Goal: Task Accomplishment & Management: Manage account settings

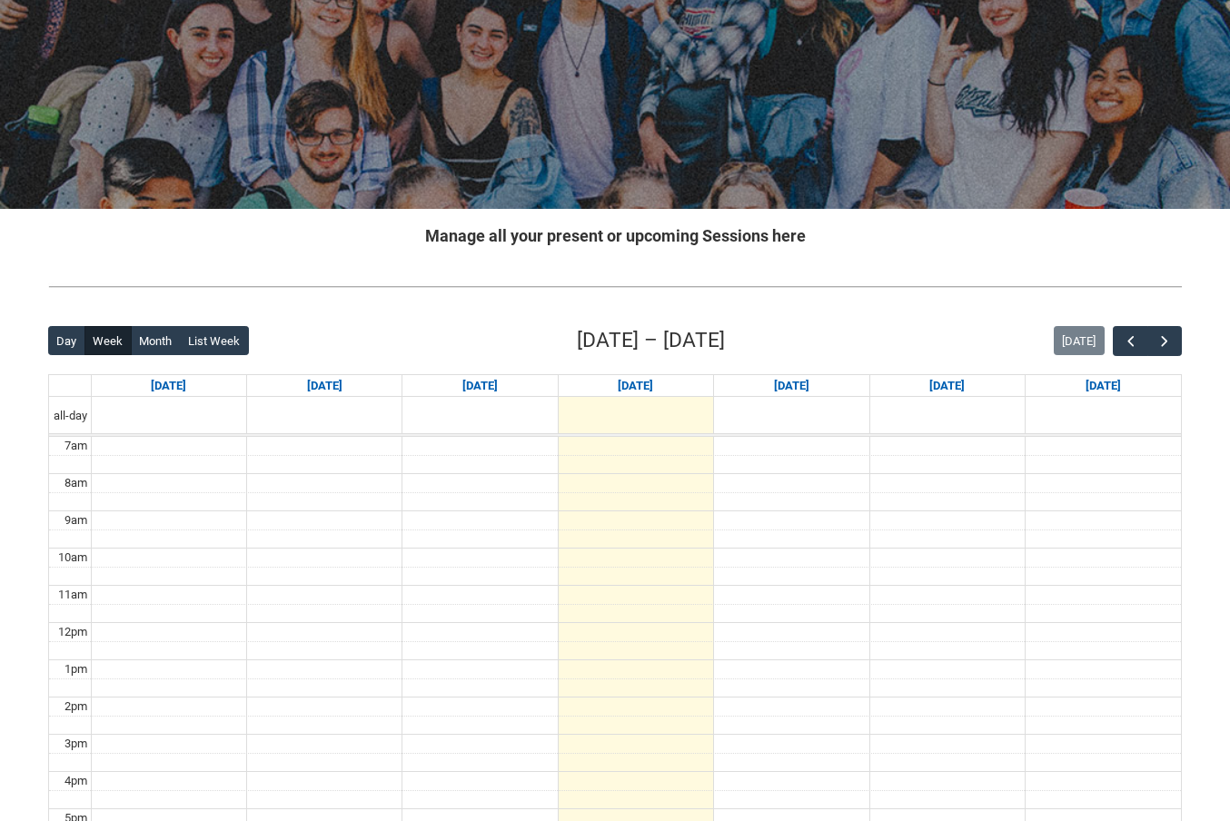
scroll to position [330, 0]
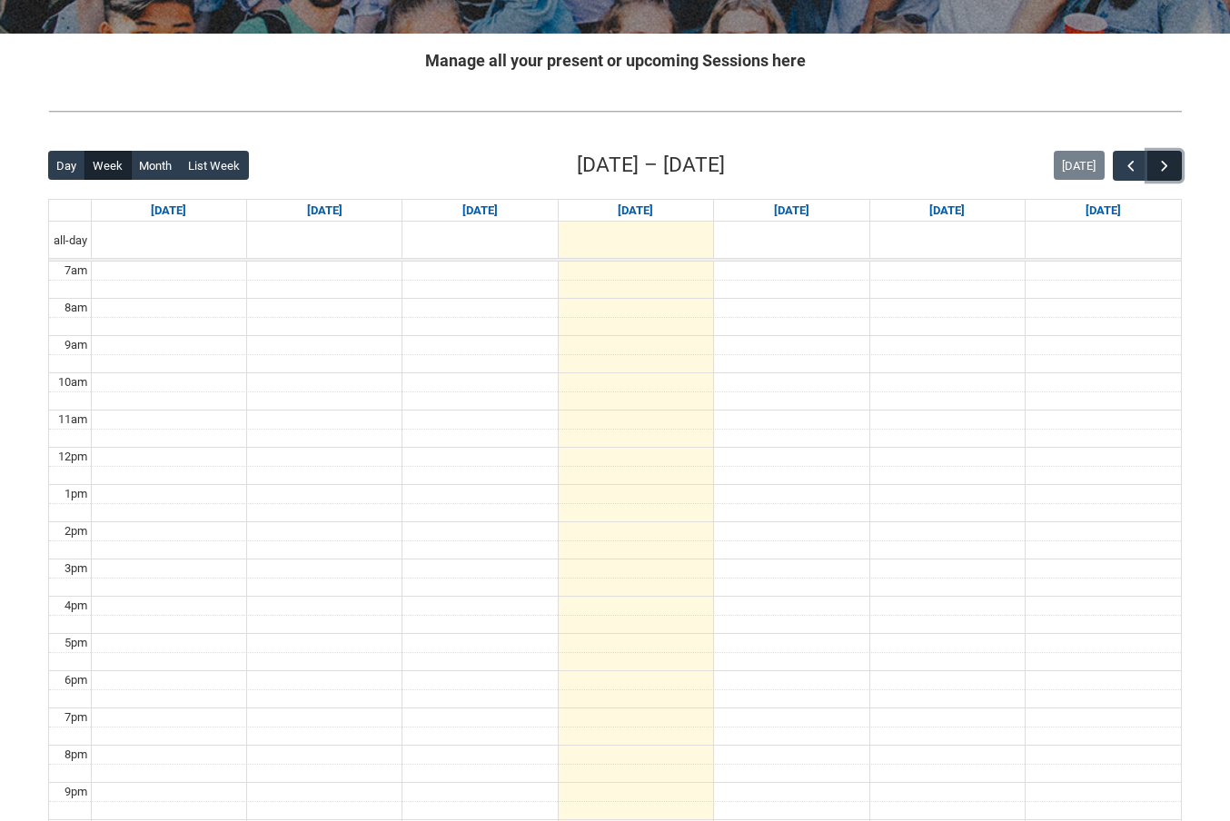
click at [1170, 164] on span "button" at bounding box center [1164, 166] width 18 height 18
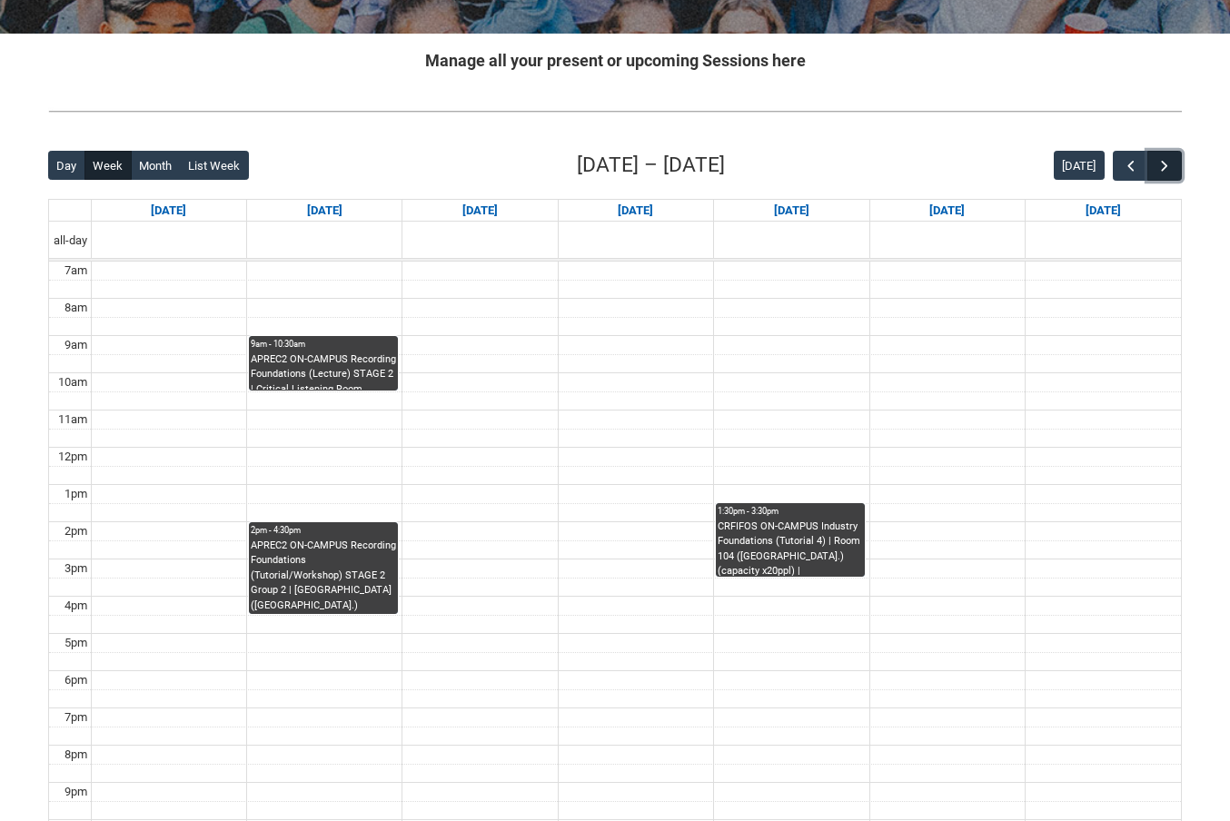
click at [1164, 165] on span "button" at bounding box center [1164, 166] width 18 height 18
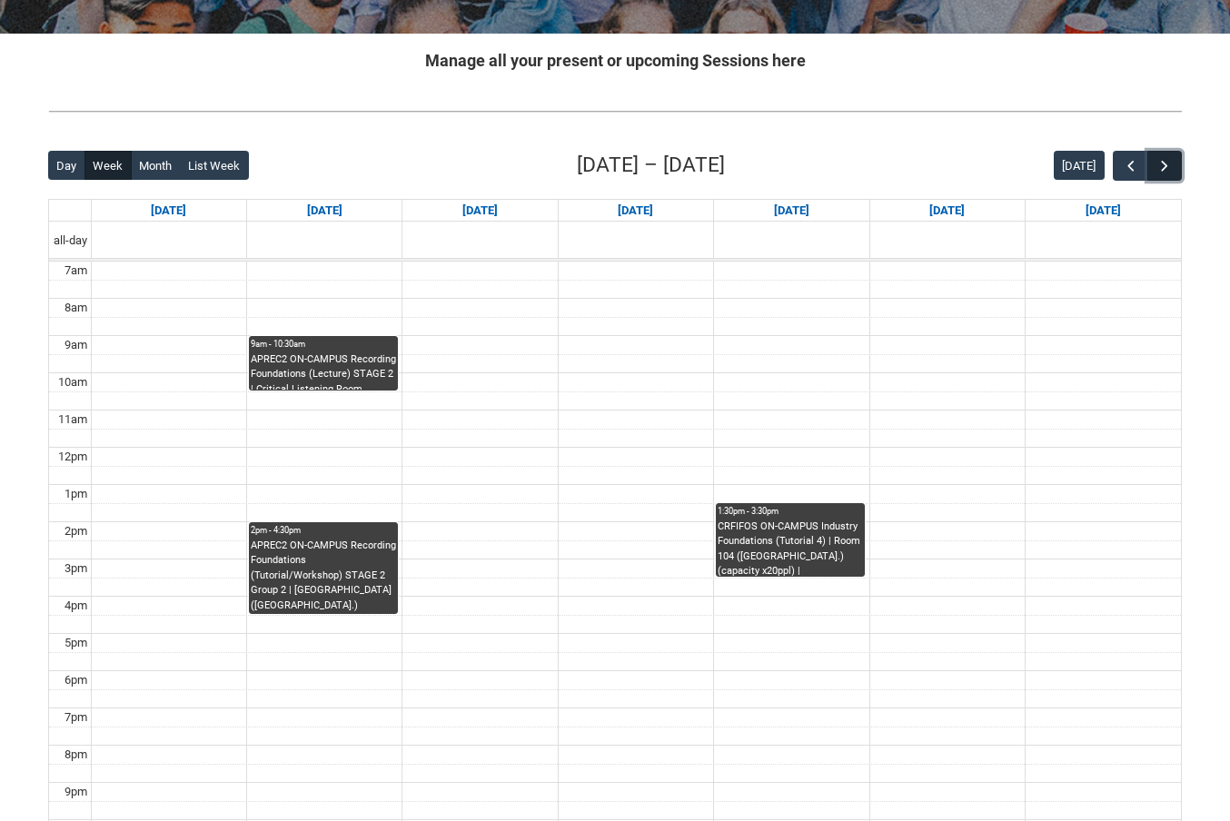
click at [1164, 165] on span "button" at bounding box center [1164, 166] width 18 height 18
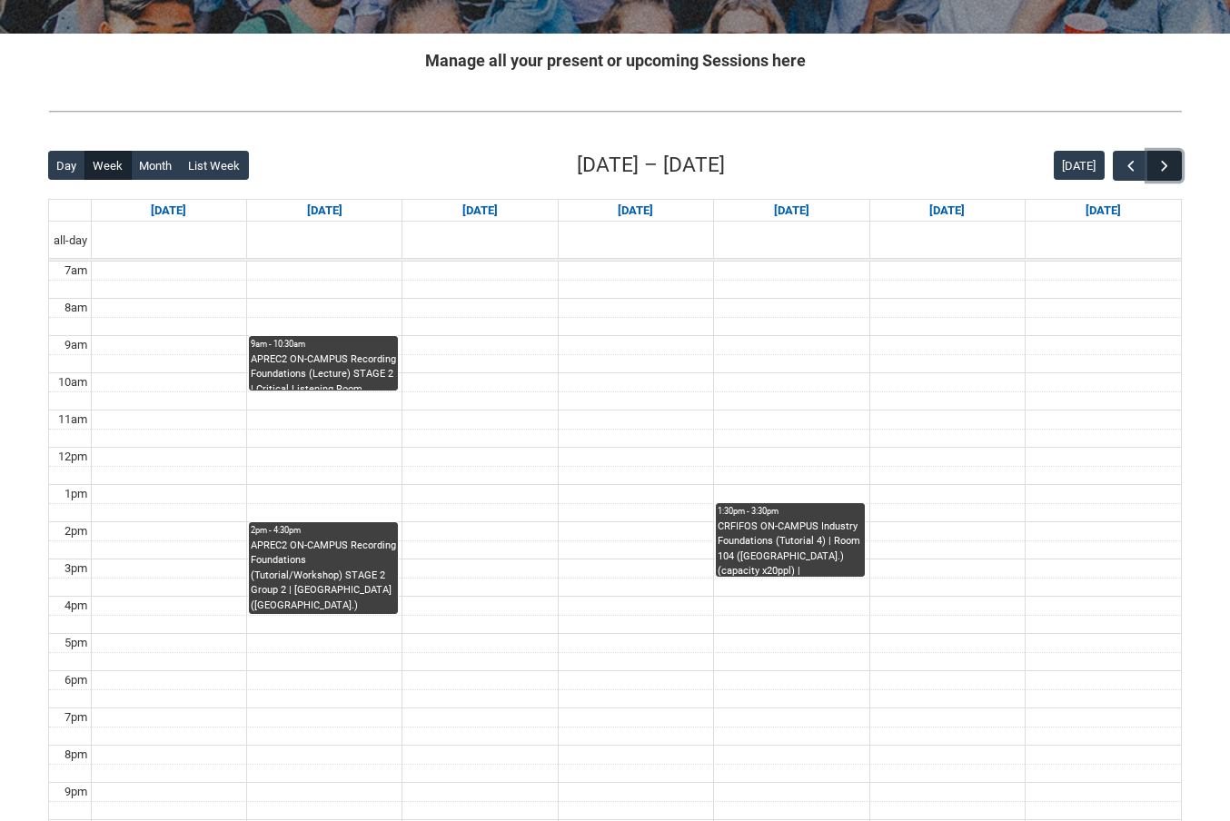
click at [1164, 165] on span "button" at bounding box center [1164, 166] width 18 height 18
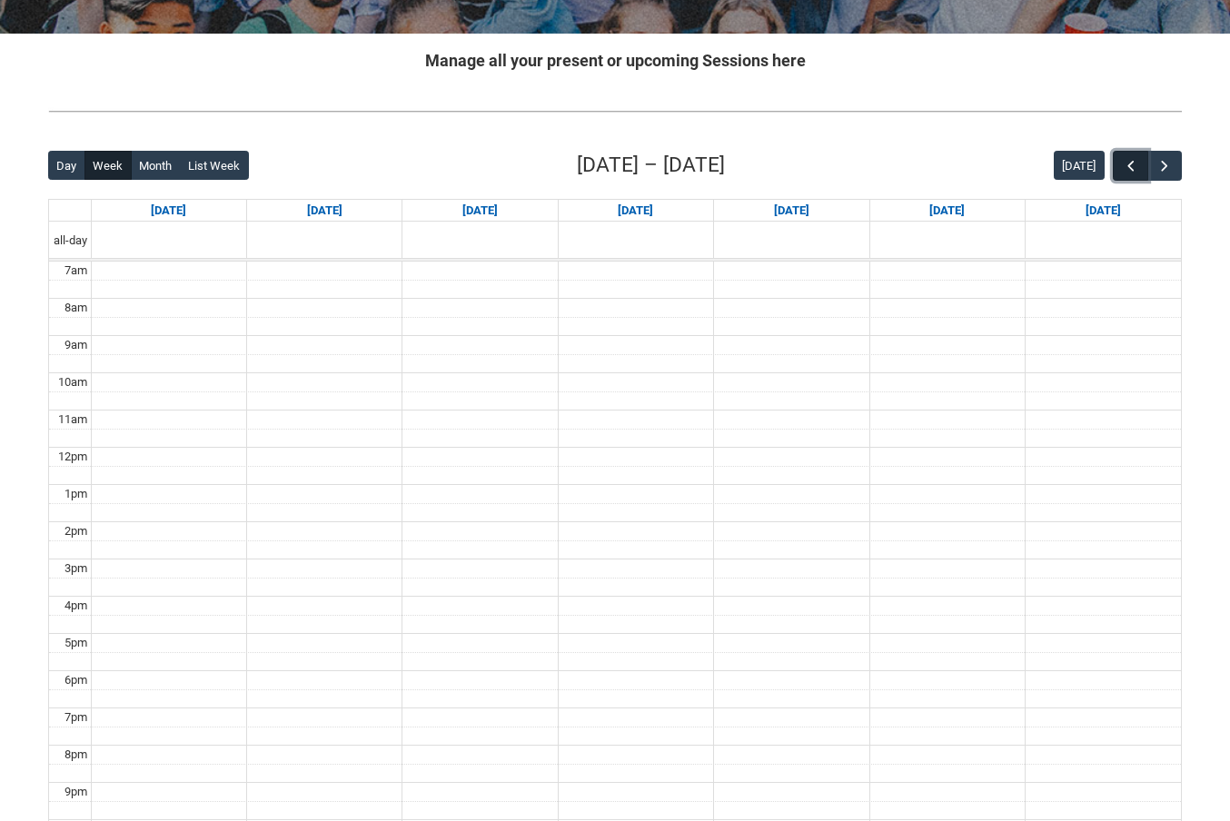
click at [1134, 163] on span "button" at bounding box center [1131, 166] width 18 height 18
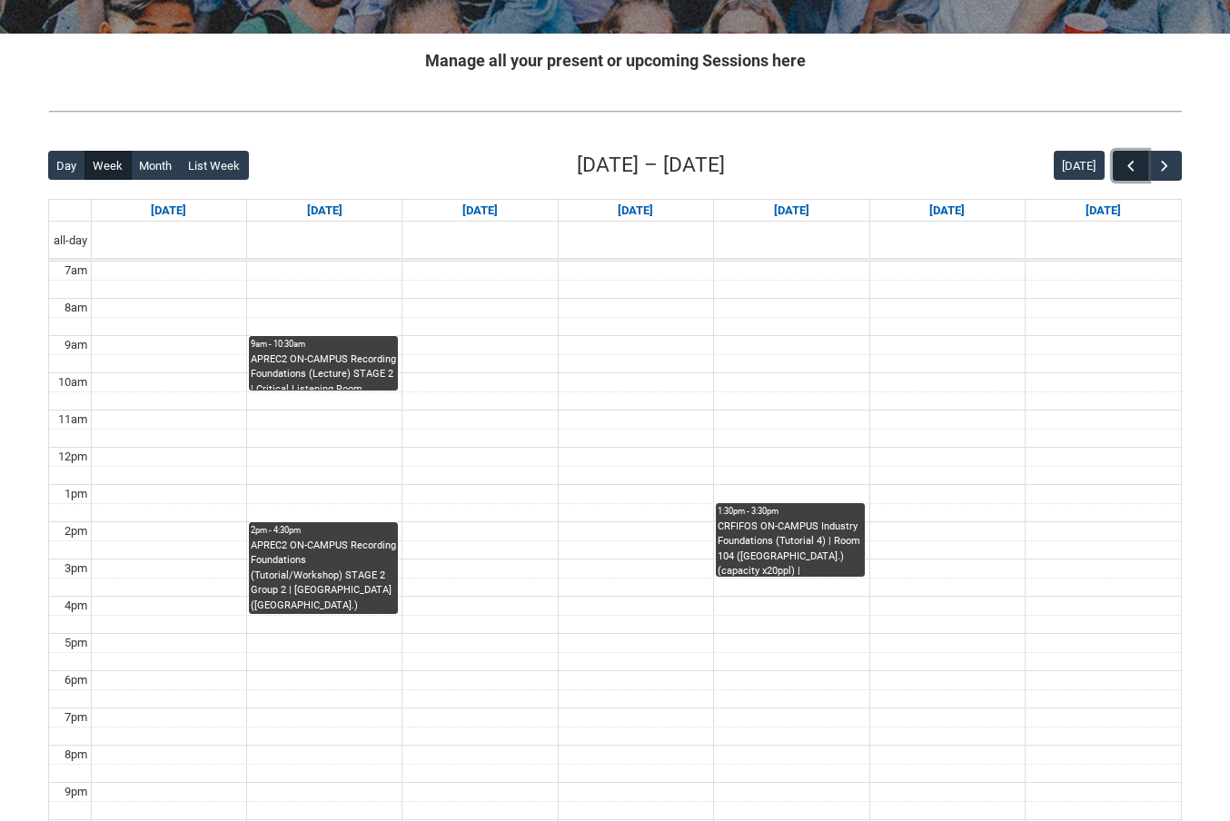
click at [1134, 163] on span "button" at bounding box center [1131, 166] width 18 height 18
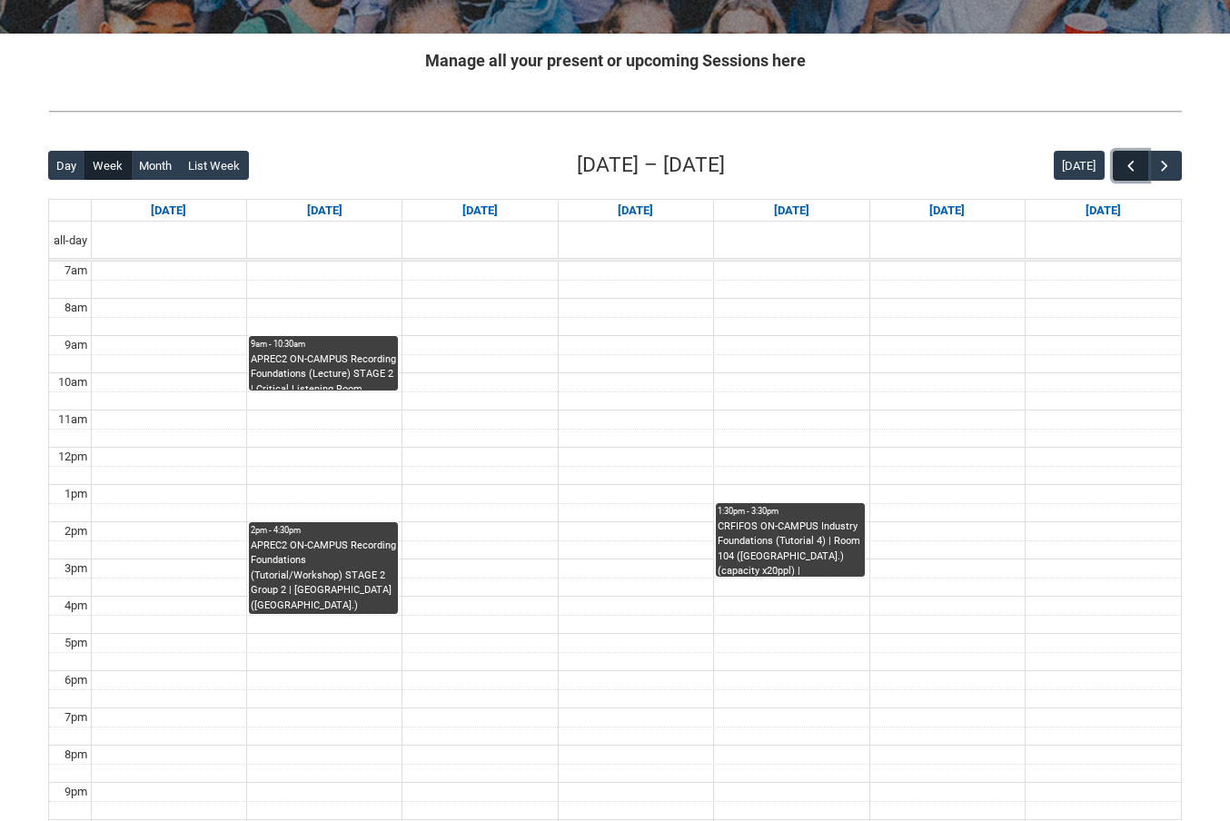
click at [1134, 163] on span "button" at bounding box center [1131, 166] width 18 height 18
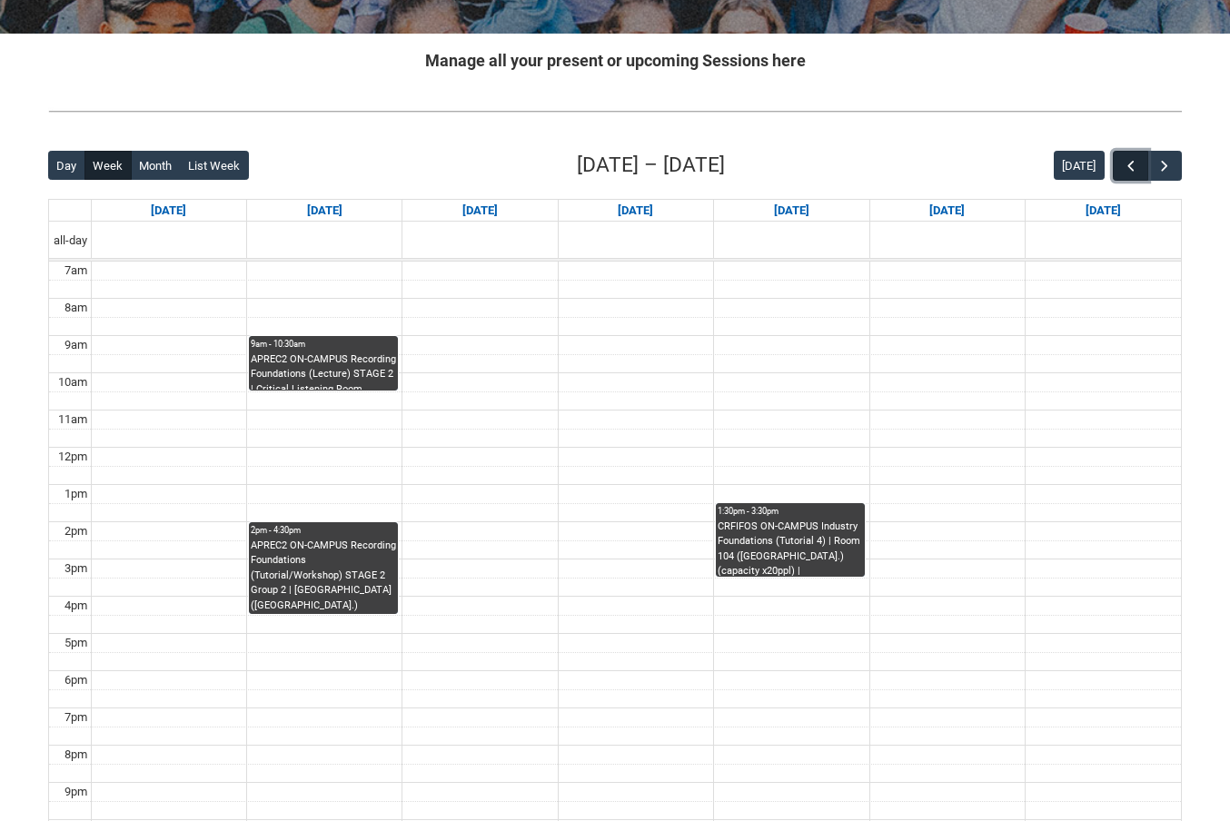
click at [1134, 163] on span "button" at bounding box center [1131, 166] width 18 height 18
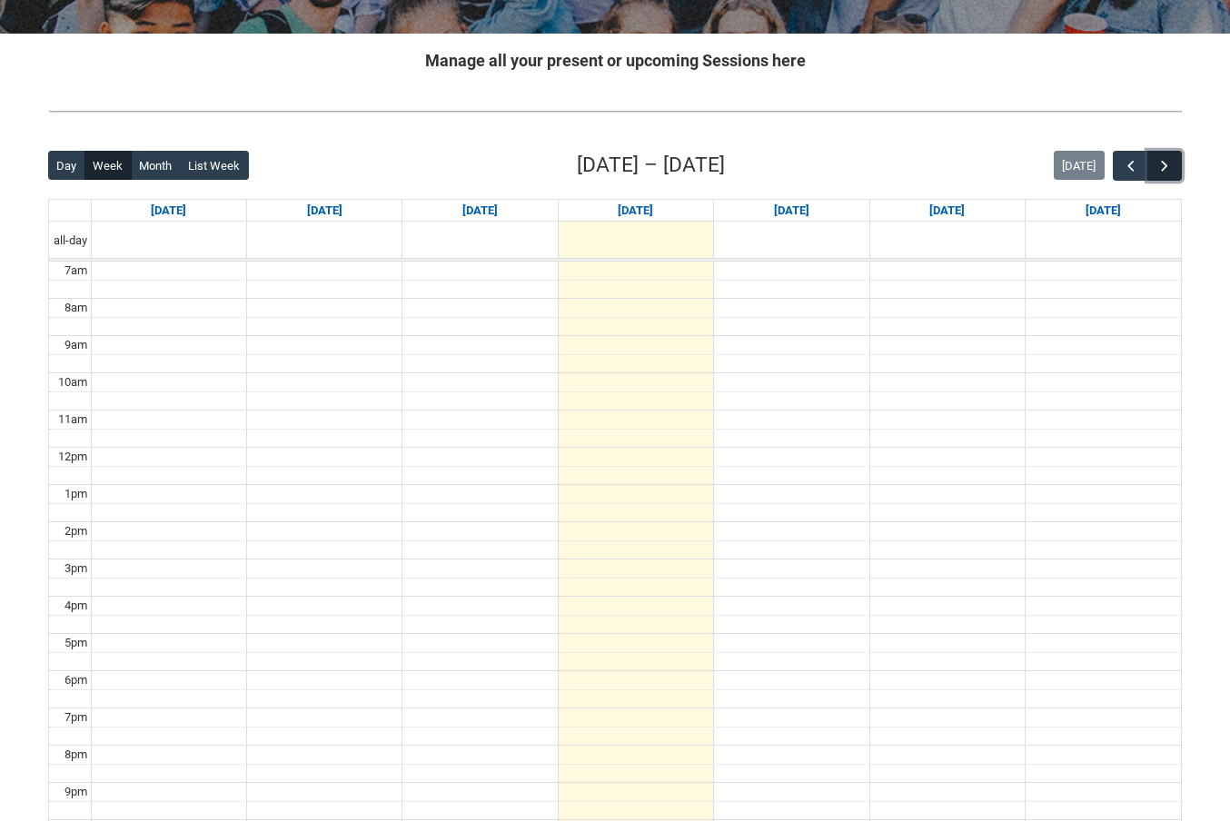
click at [1163, 163] on span "button" at bounding box center [1164, 166] width 18 height 18
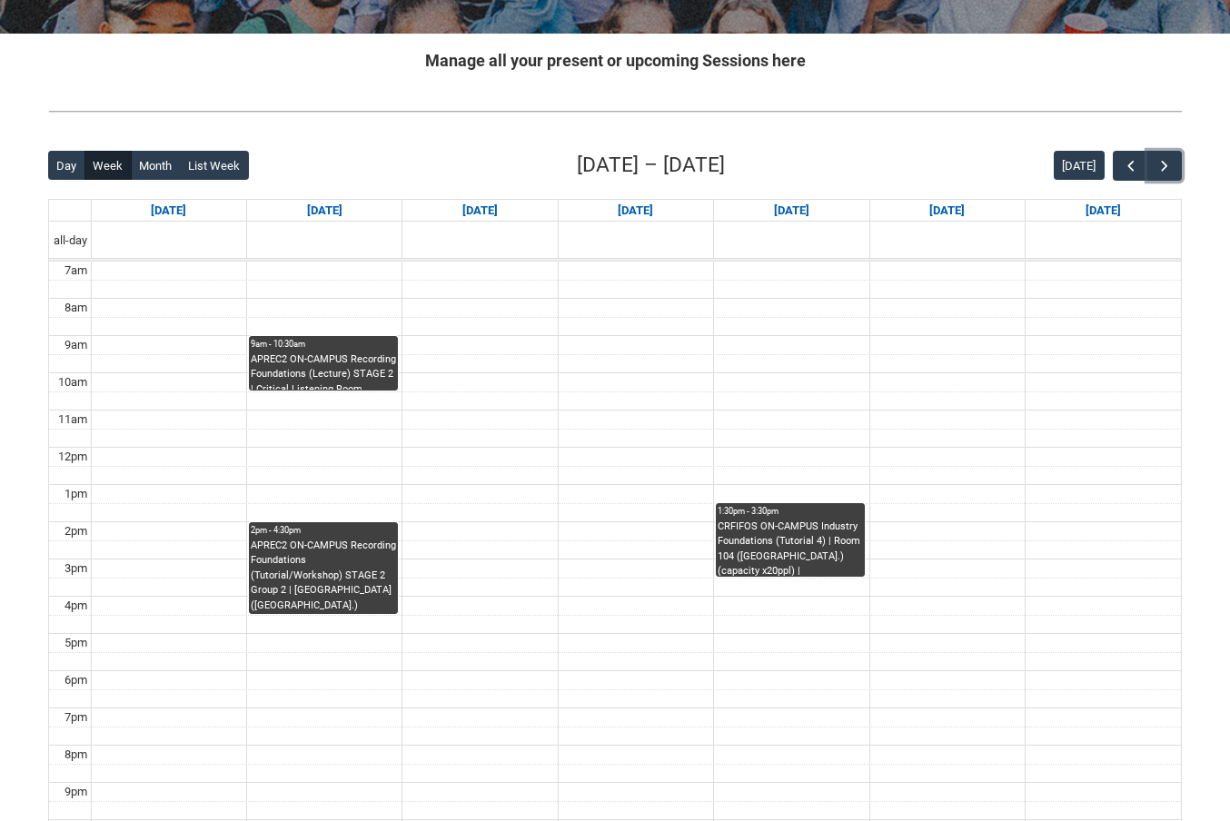
click at [327, 369] on div "APREC2 ON-CAMPUS Recording Foundations (Lecture) STAGE 2 | Critical Listening R…" at bounding box center [323, 371] width 145 height 38
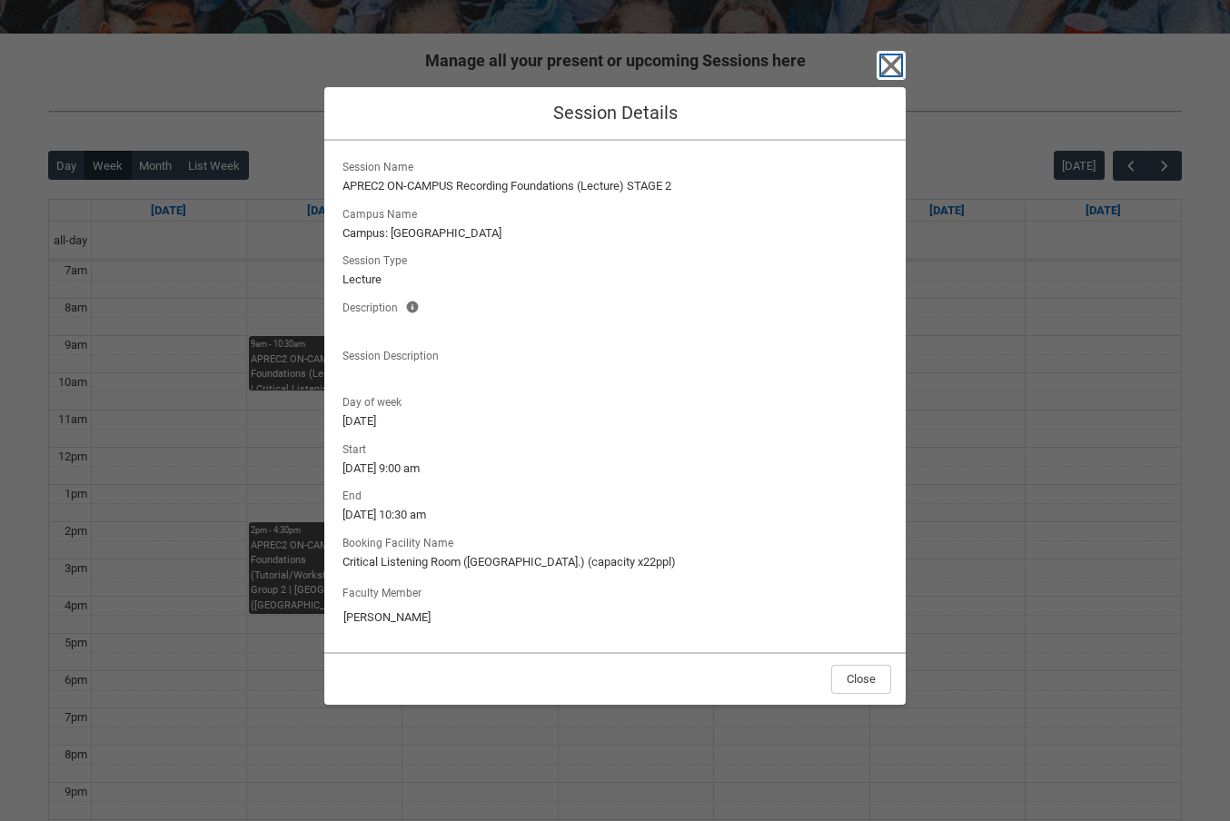
click at [900, 60] on icon "button" at bounding box center [891, 65] width 29 height 29
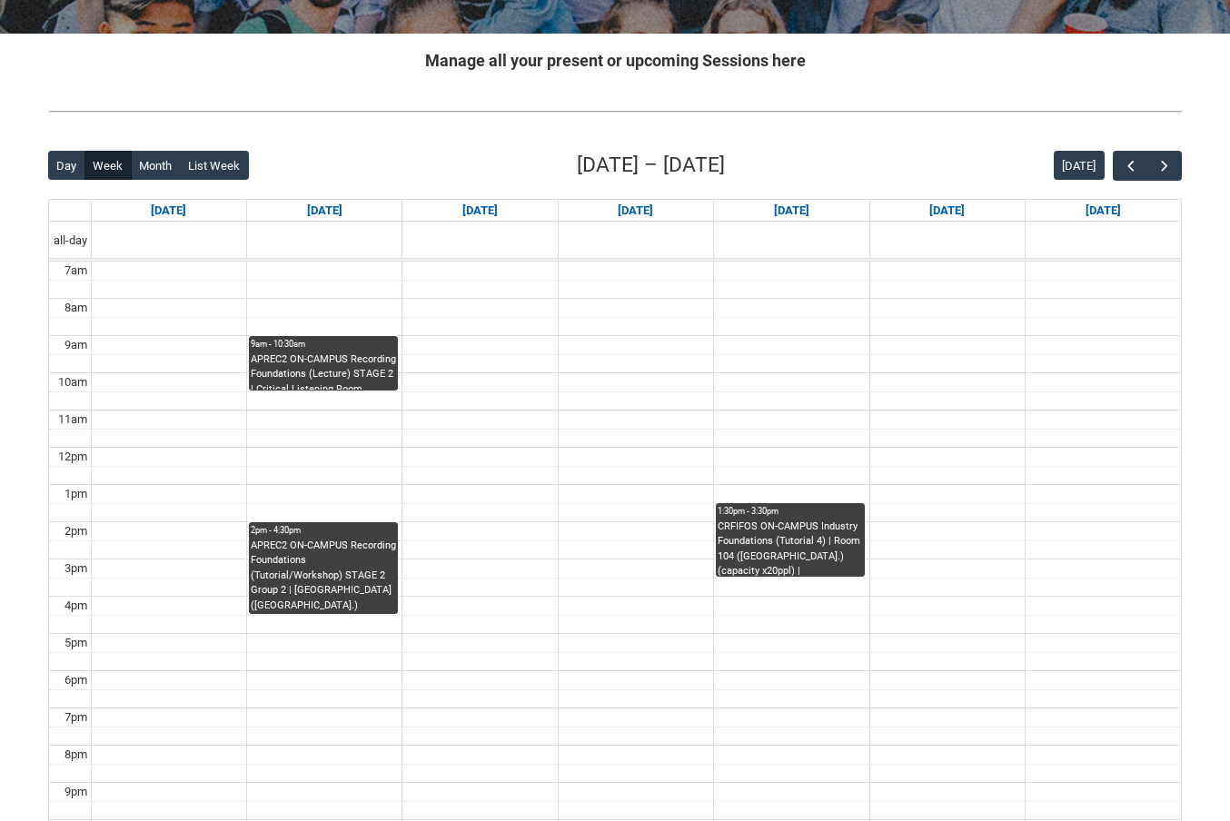
click at [330, 535] on div "2pm - 4:30pm" at bounding box center [323, 530] width 145 height 13
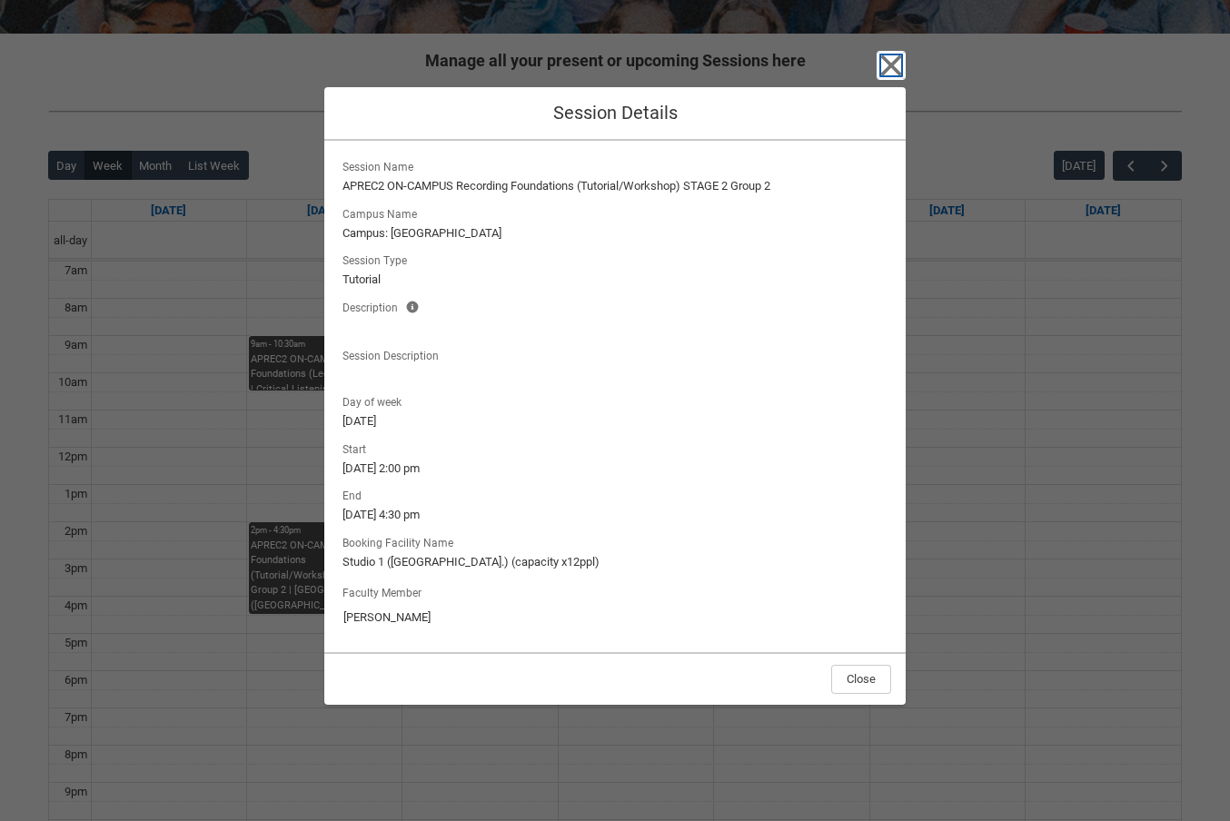
click at [901, 53] on icon "button" at bounding box center [891, 65] width 29 height 29
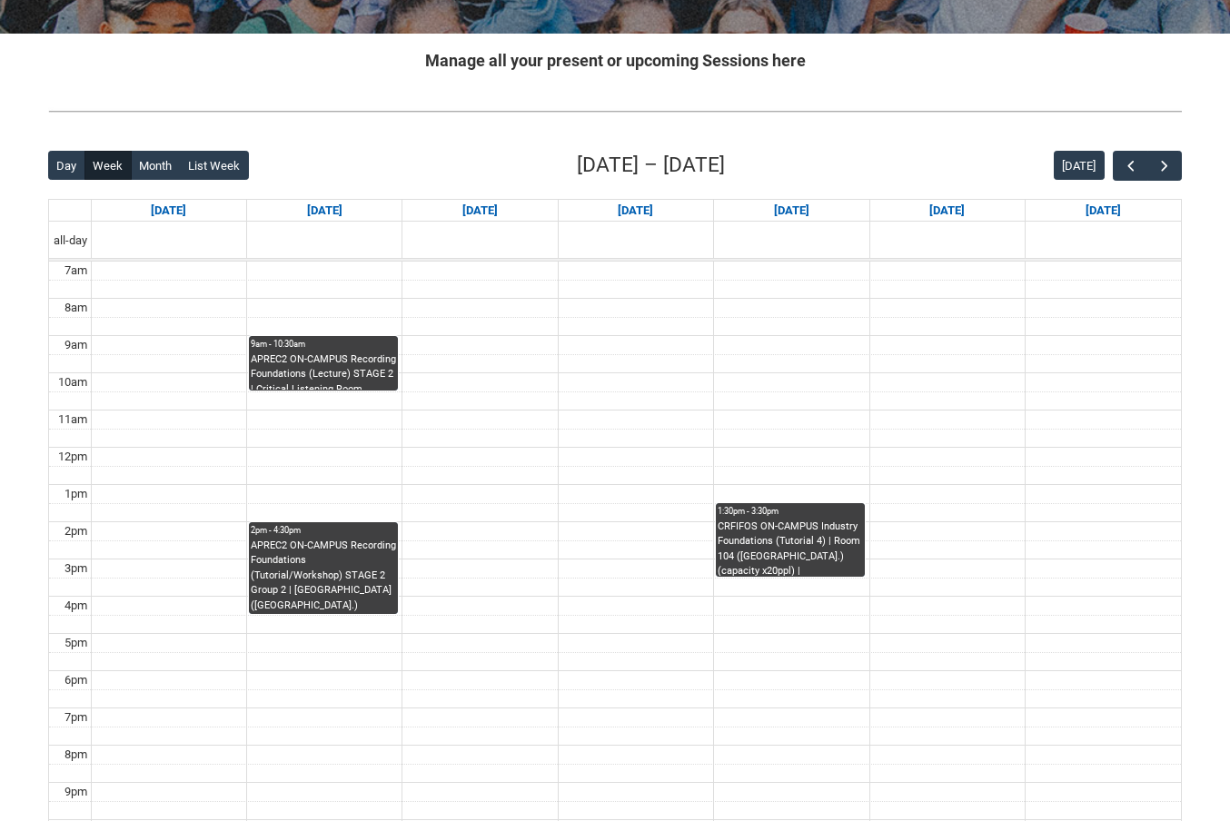
click at [773, 518] on div "1:30pm - 3:30pm" at bounding box center [790, 511] width 145 height 13
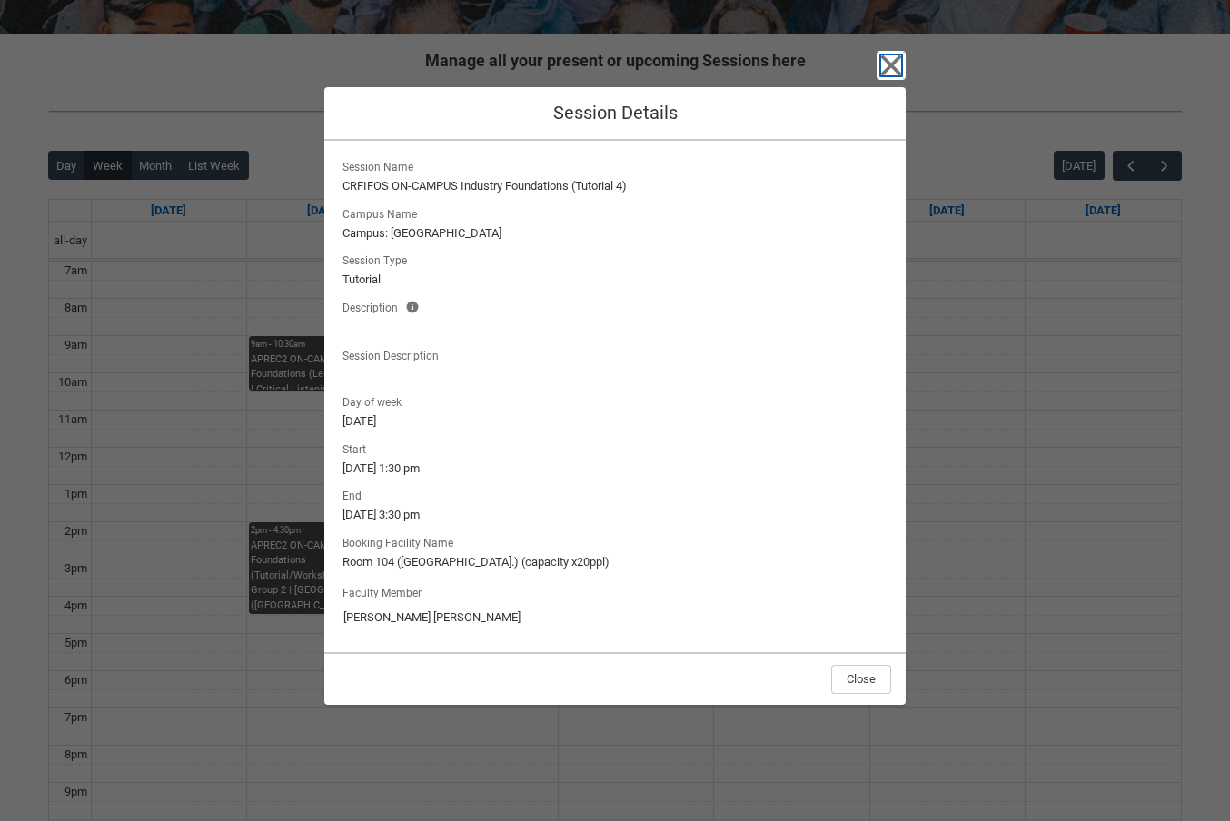
click at [892, 61] on icon "button" at bounding box center [891, 65] width 29 height 29
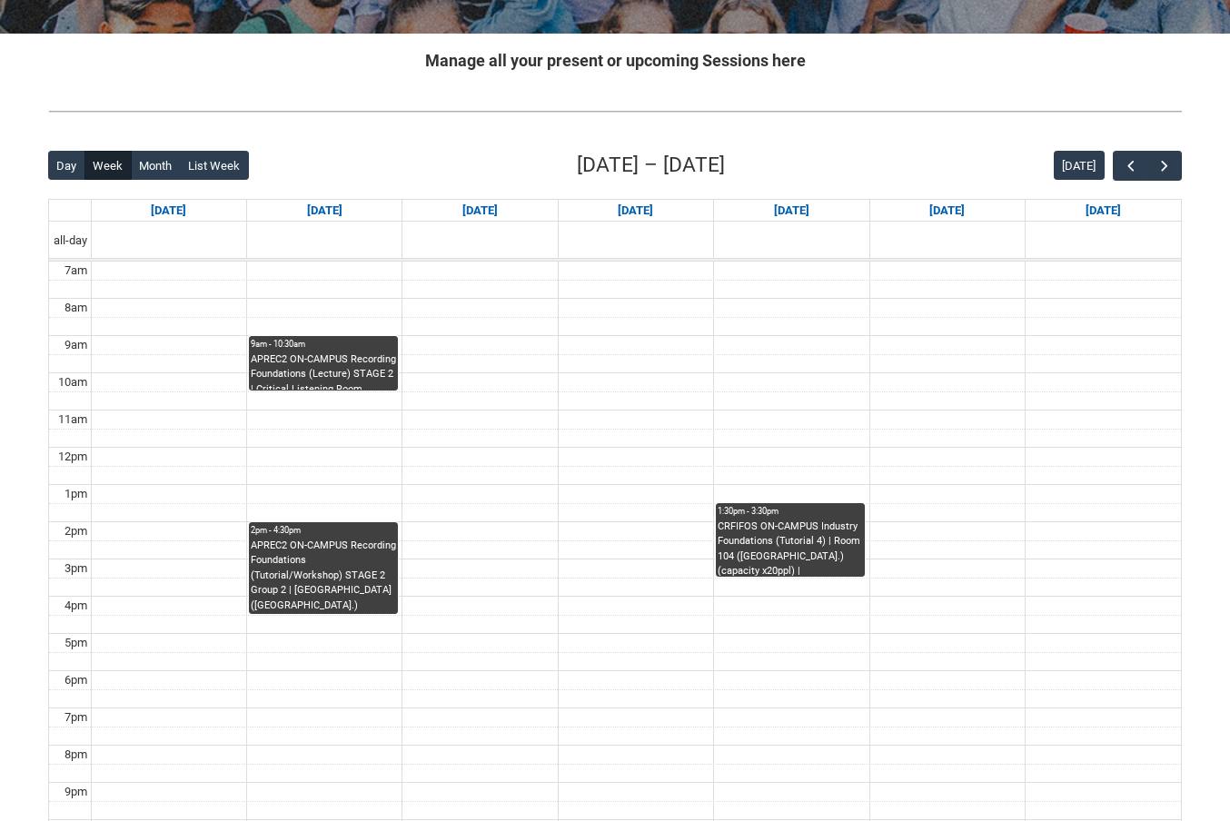
click at [329, 372] on div "APREC2 ON-CAMPUS Recording Foundations (Lecture) STAGE 2 | Critical Listening R…" at bounding box center [323, 371] width 145 height 38
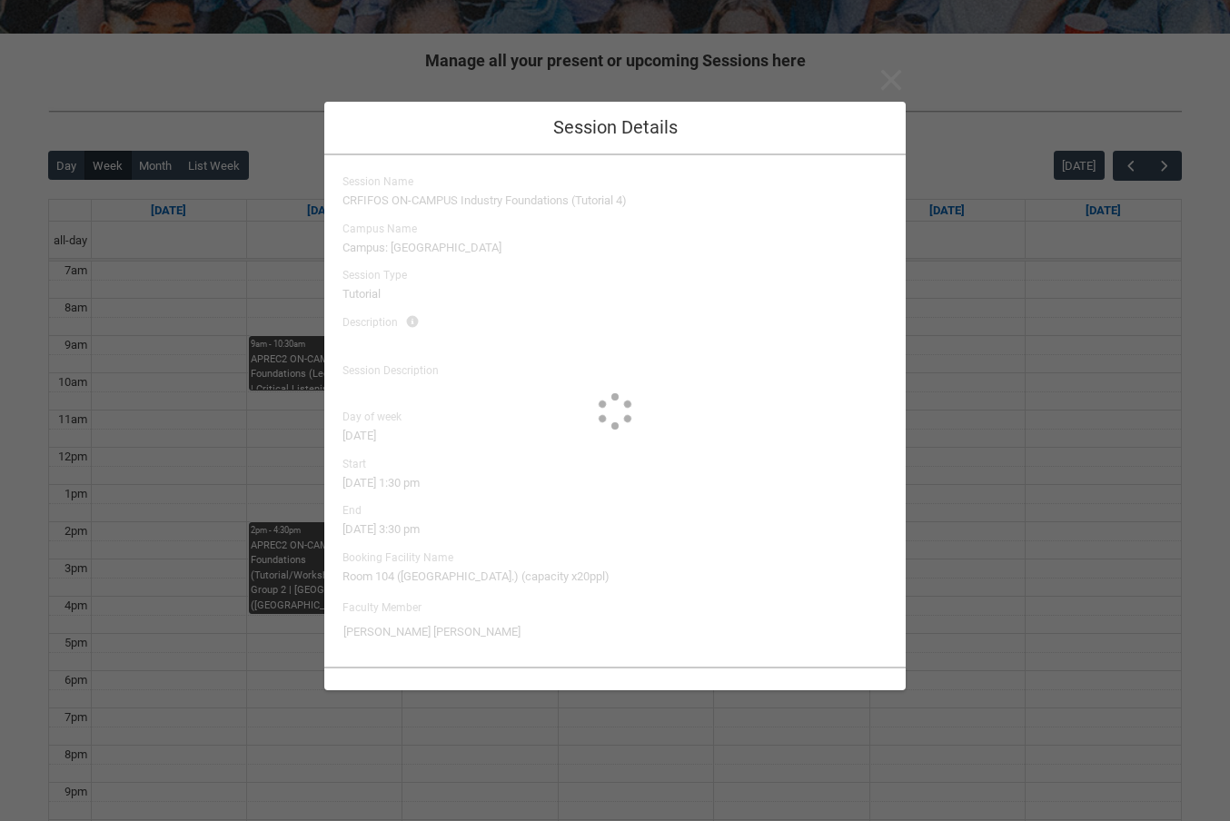
type input "[PERSON_NAME]"
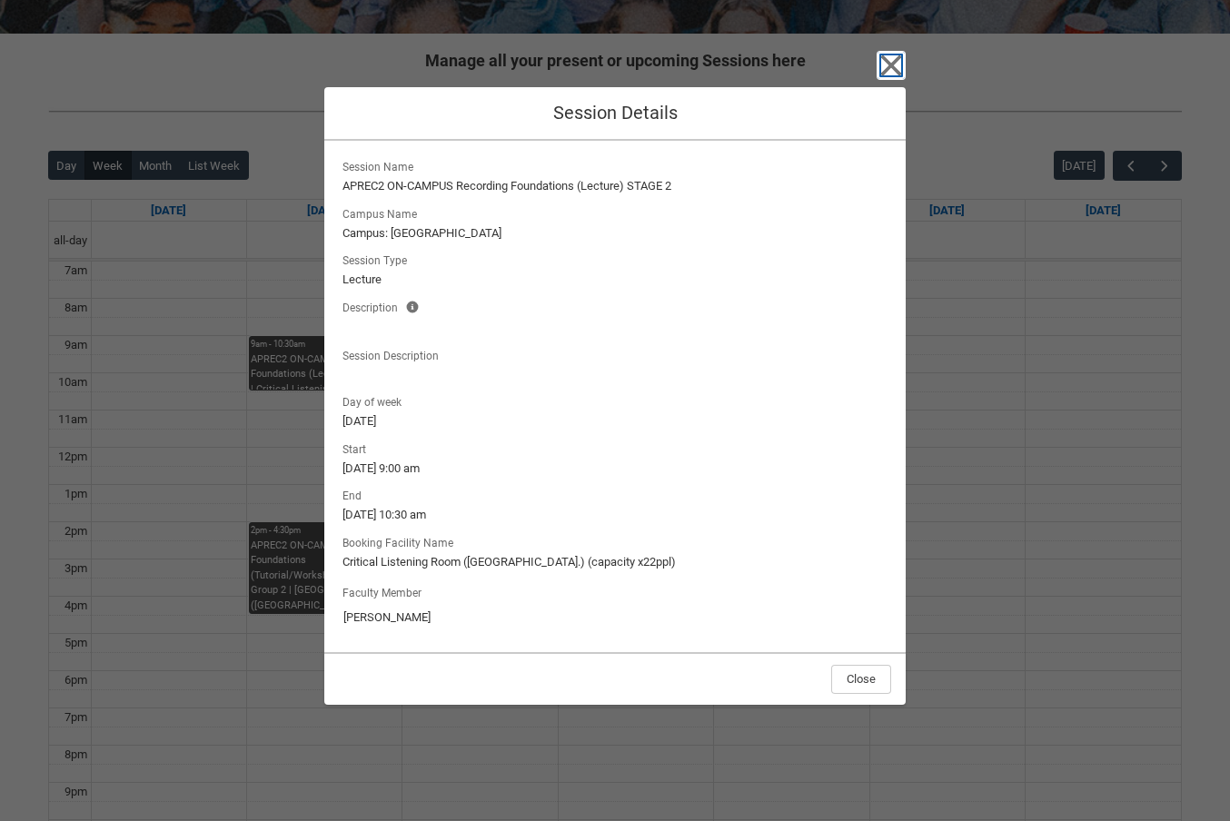
click at [887, 62] on icon "button" at bounding box center [891, 65] width 21 height 21
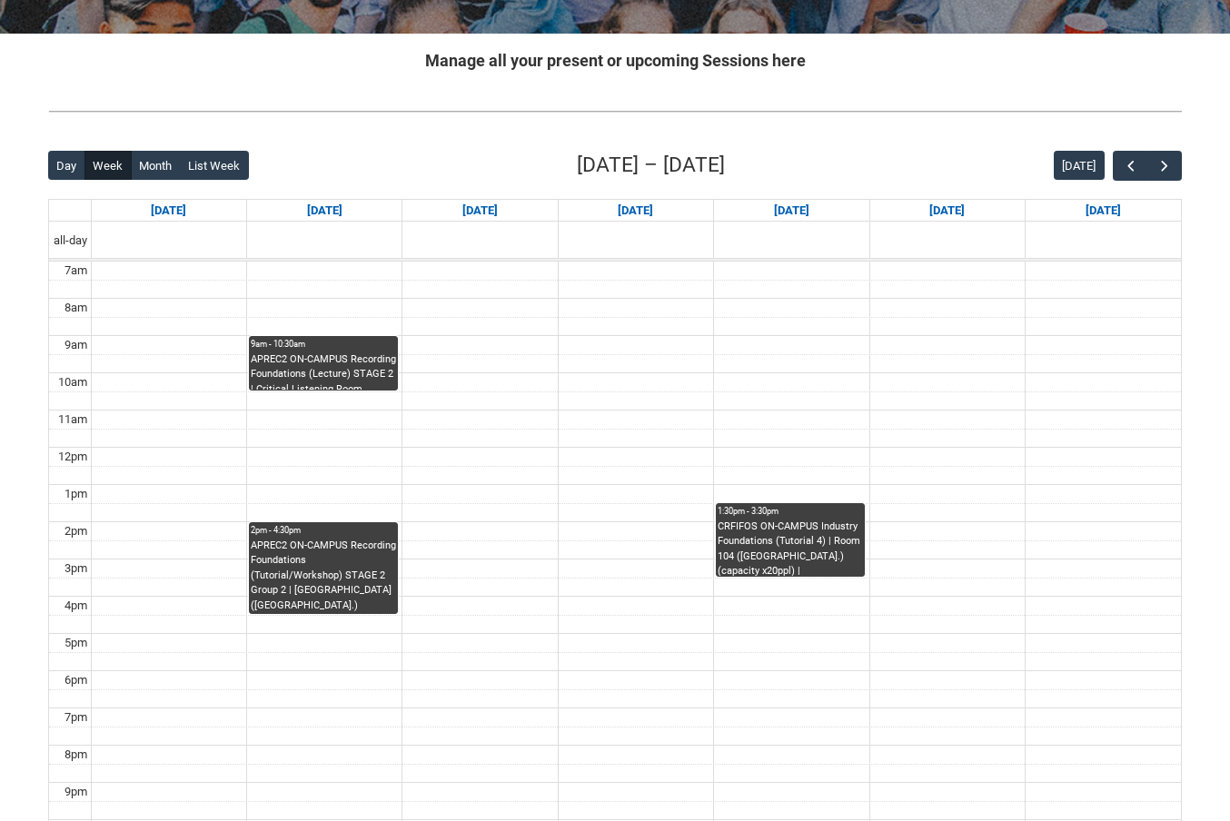
click at [294, 534] on div "2pm - 4:30pm" at bounding box center [323, 530] width 145 height 13
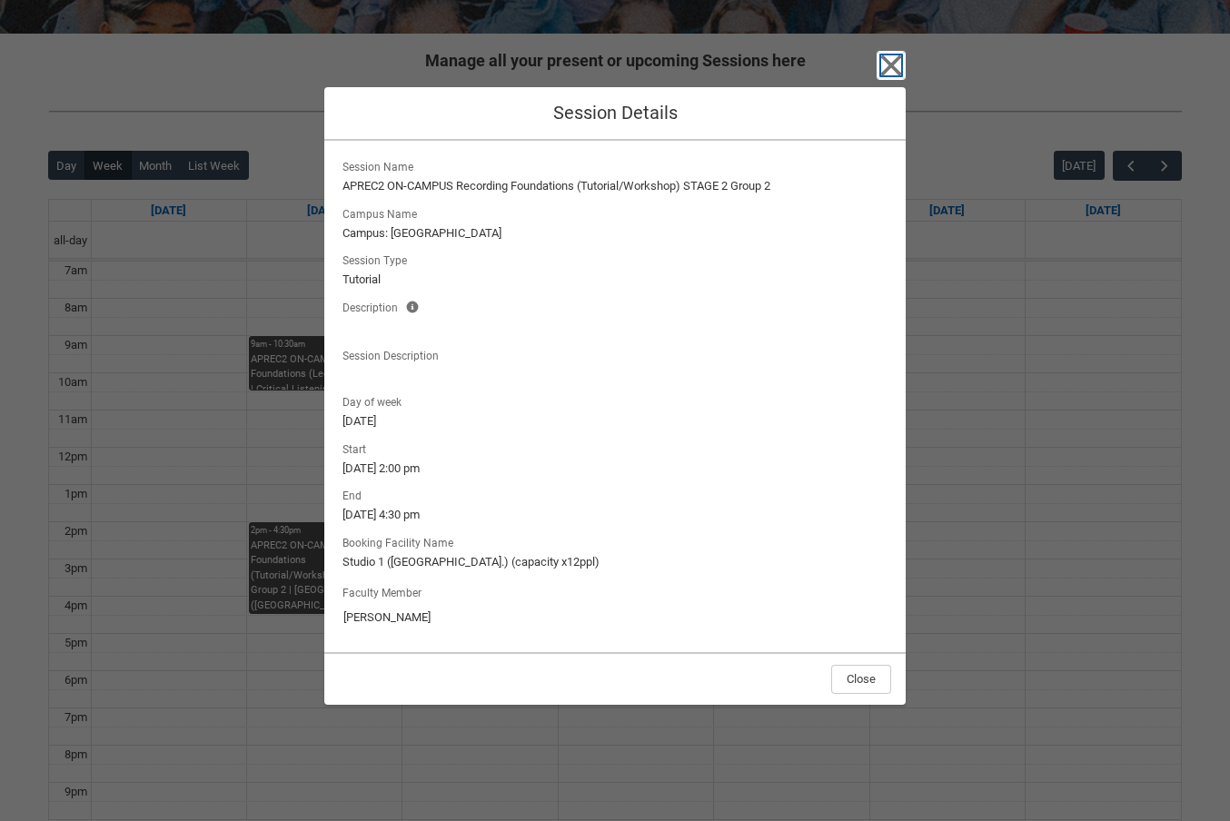
click at [887, 63] on icon "button" at bounding box center [891, 65] width 21 height 21
